Goal: Navigation & Orientation: Find specific page/section

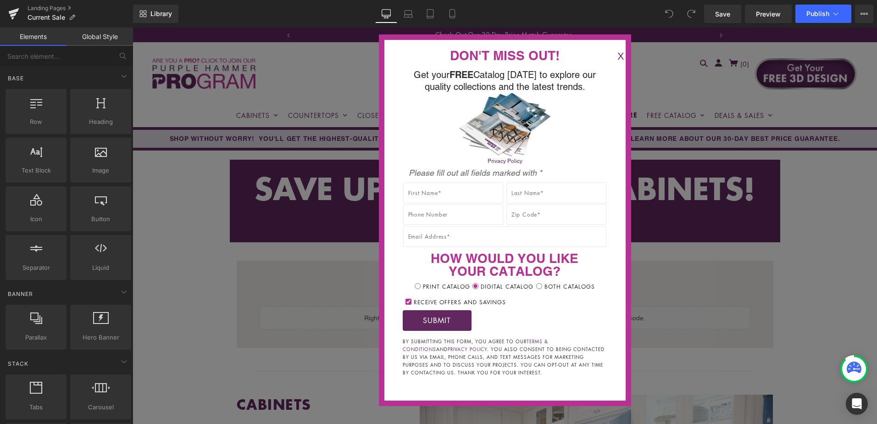
click at [612, 55] on button "X" at bounding box center [621, 56] width 18 height 15
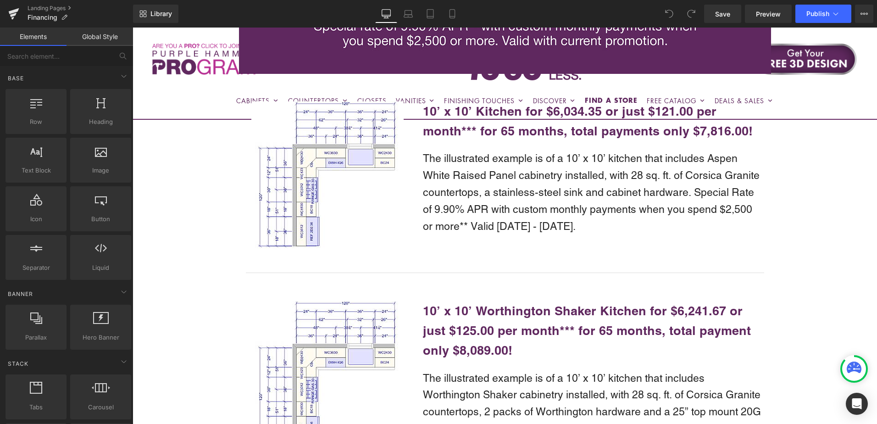
scroll to position [826, 0]
